Goal: Transaction & Acquisition: Subscribe to service/newsletter

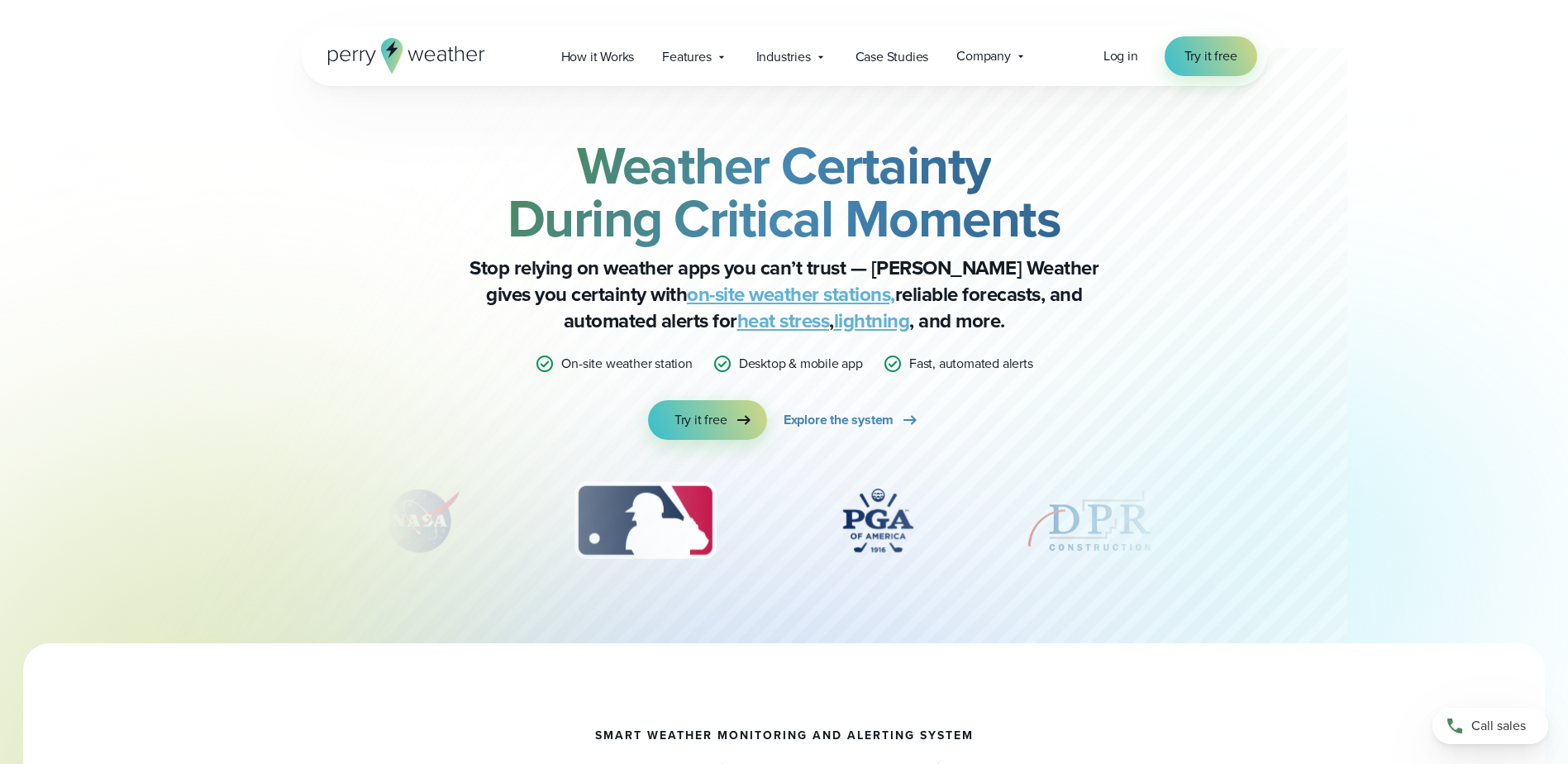
click at [834, 321] on link "lightning" at bounding box center [872, 321] width 76 height 30
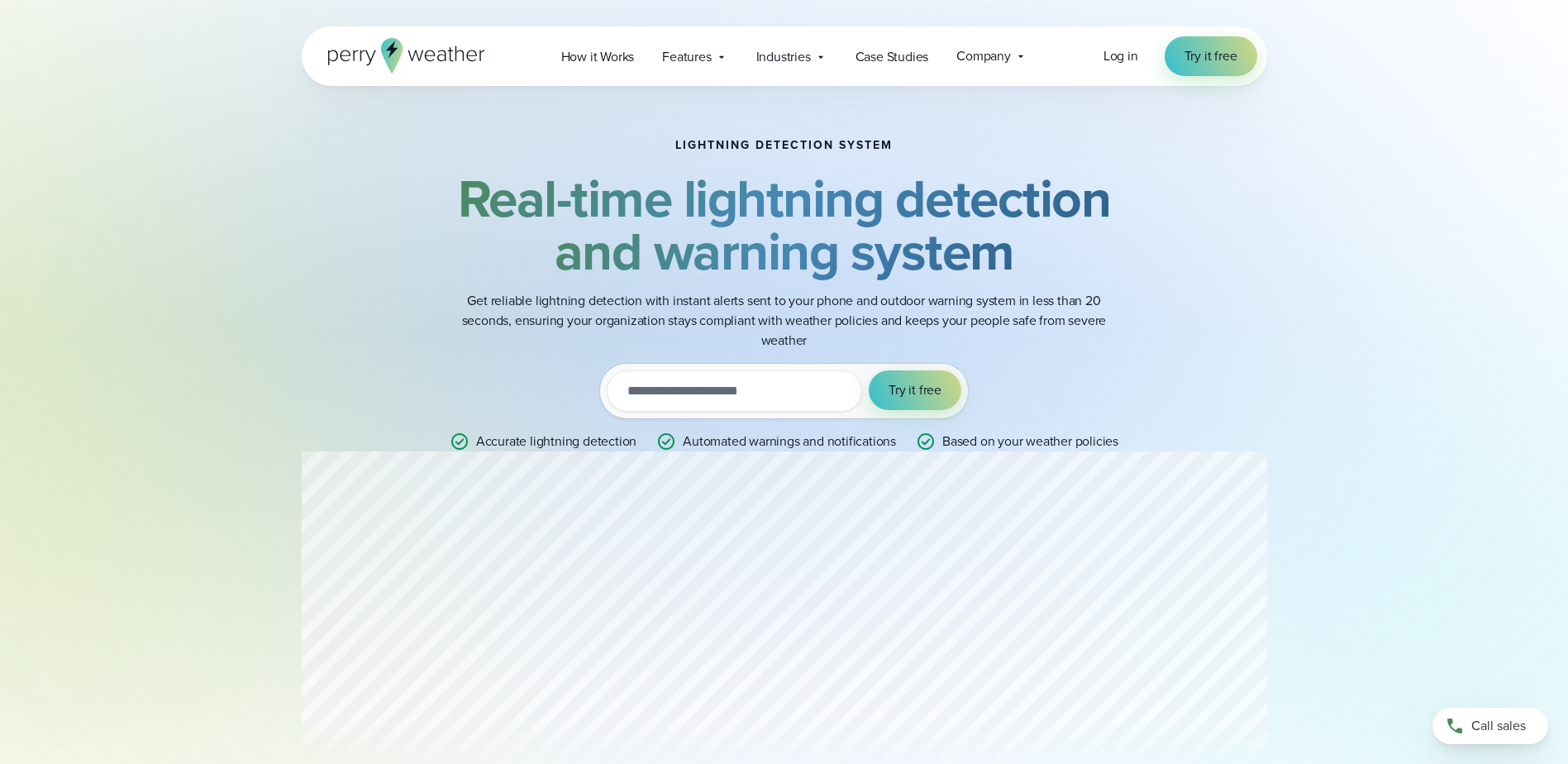
click at [642, 393] on input "email" at bounding box center [734, 391] width 255 height 42
type input "**********"
click at [869, 370] on button "Try it free" at bounding box center [915, 390] width 93 height 40
